Goal: Check status

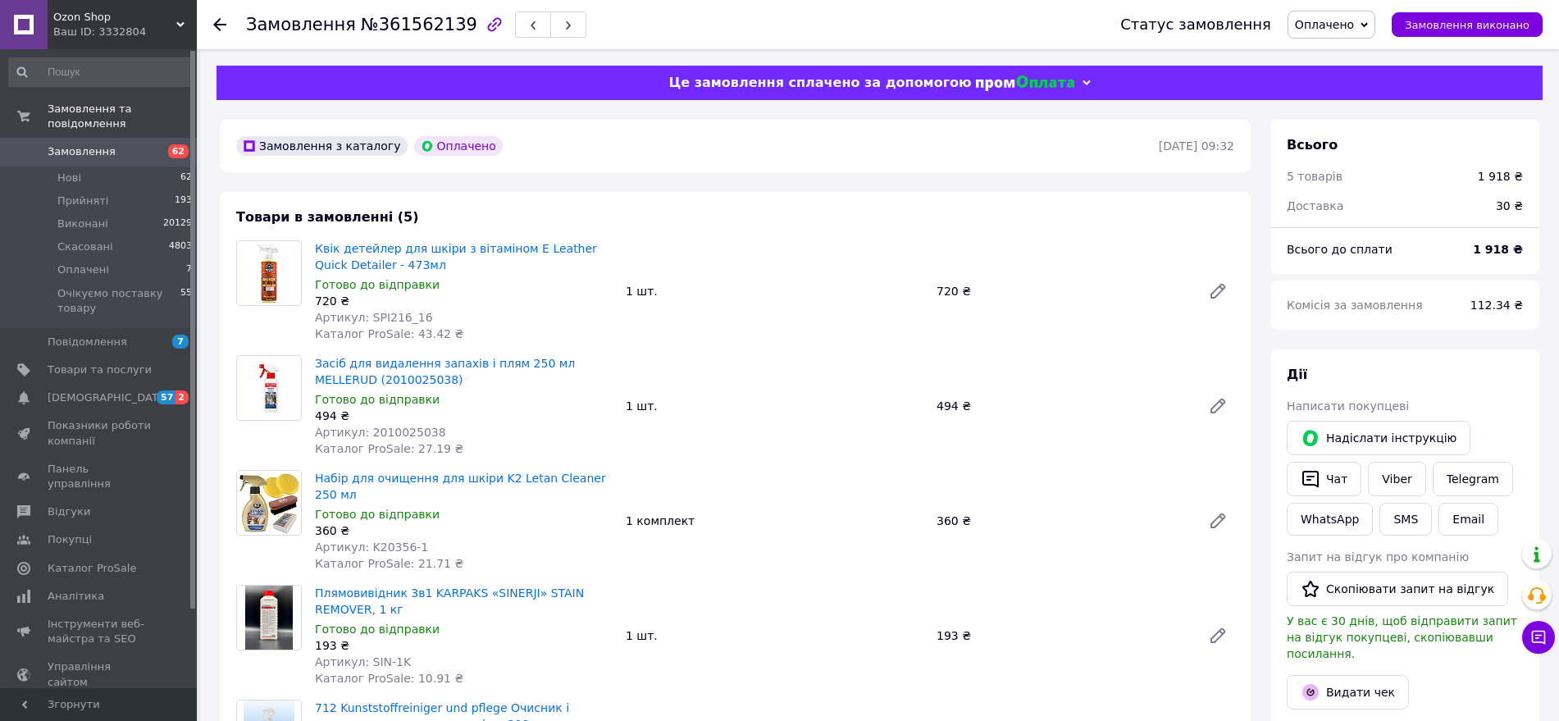
scroll to position [922, 0]
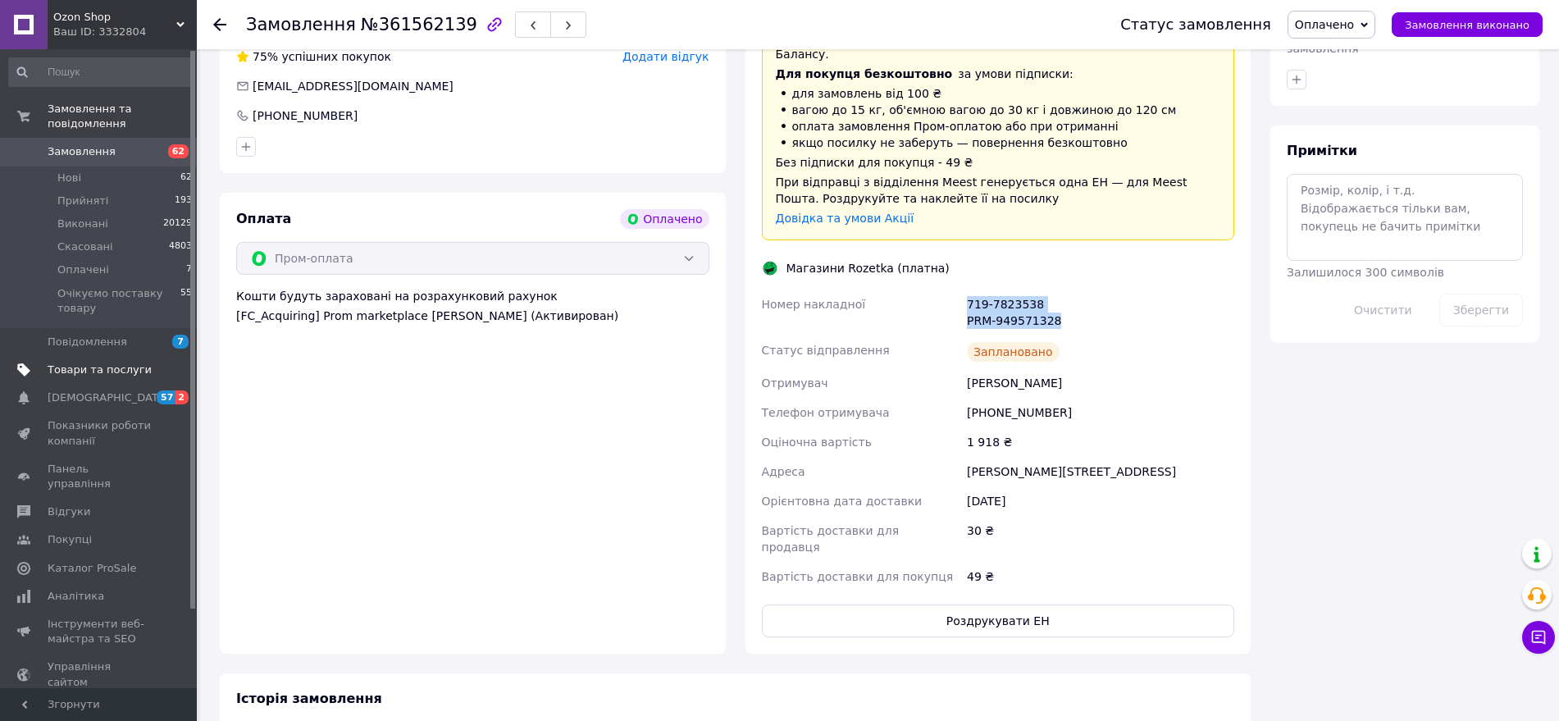
click at [77, 362] on span "Товари та послуги" at bounding box center [100, 369] width 104 height 15
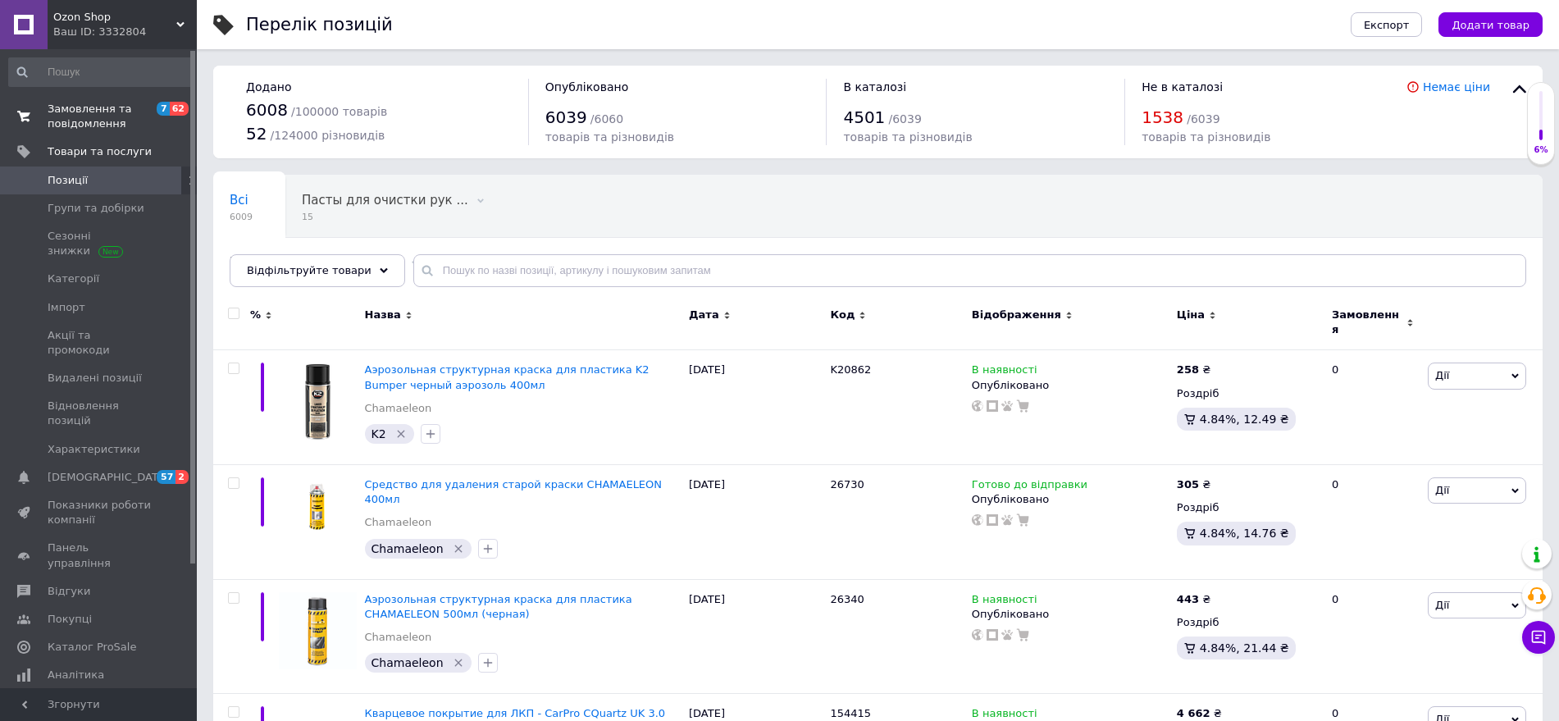
click at [80, 107] on span "Замовлення та повідомлення" at bounding box center [100, 117] width 104 height 30
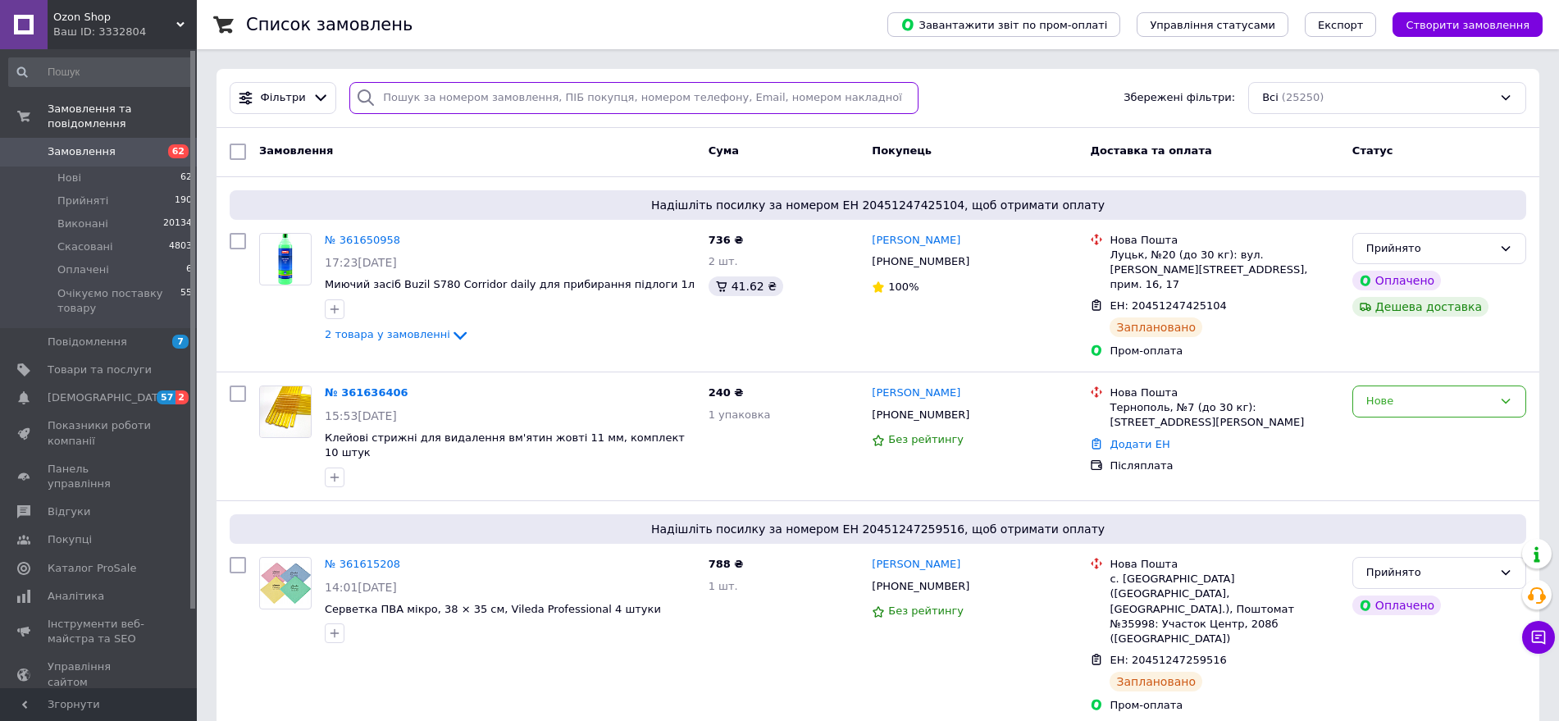
click at [553, 93] on input "search" at bounding box center [633, 98] width 569 height 32
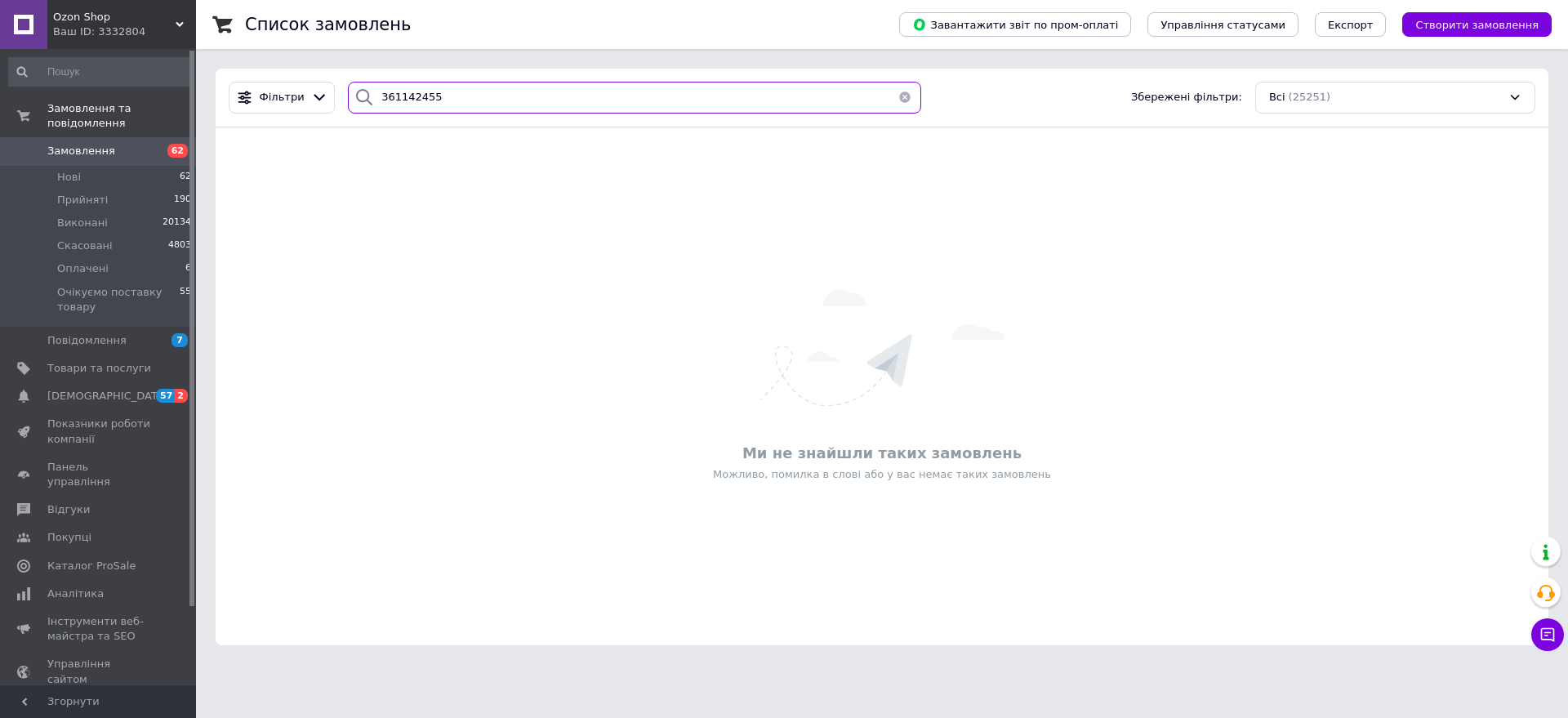
type input "361142455"
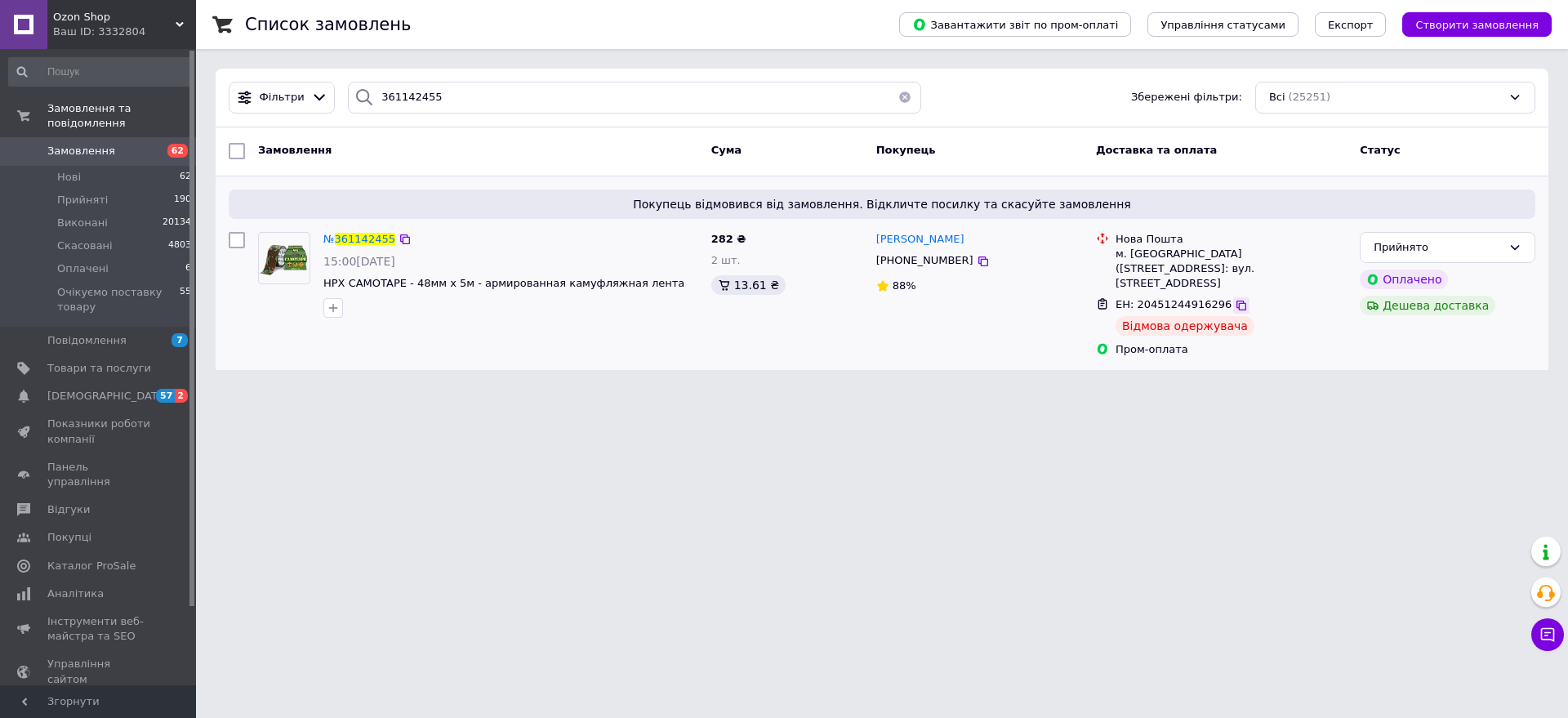
click at [1236, 301] on icon at bounding box center [1241, 306] width 10 height 10
